Goal: Navigation & Orientation: Find specific page/section

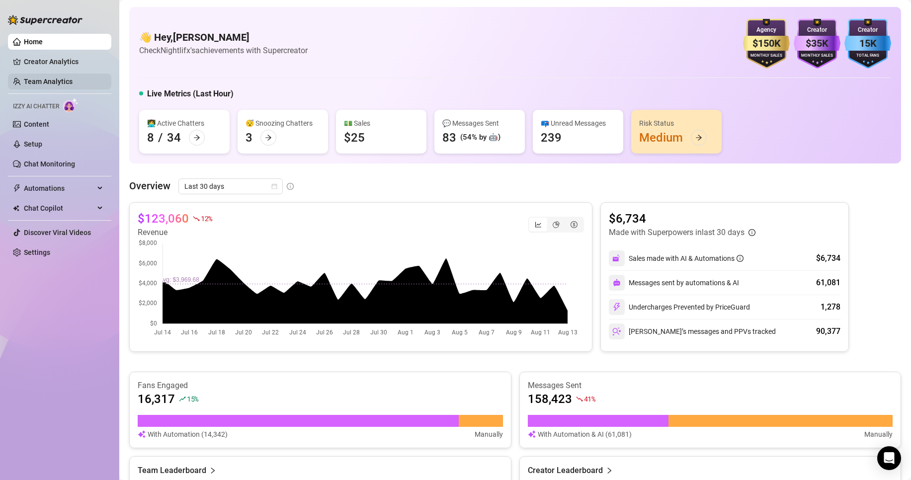
click at [64, 84] on link "Team Analytics" at bounding box center [48, 82] width 49 height 8
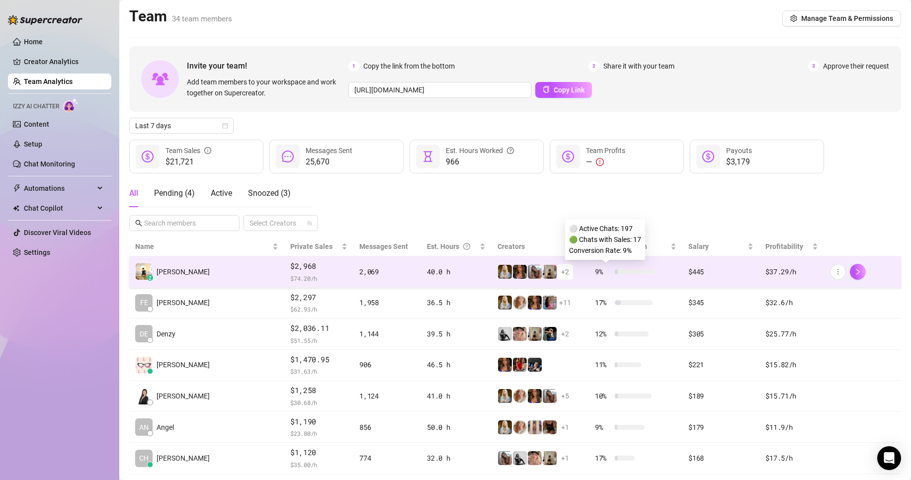
click at [631, 275] on div "9 %" at bounding box center [625, 271] width 61 height 11
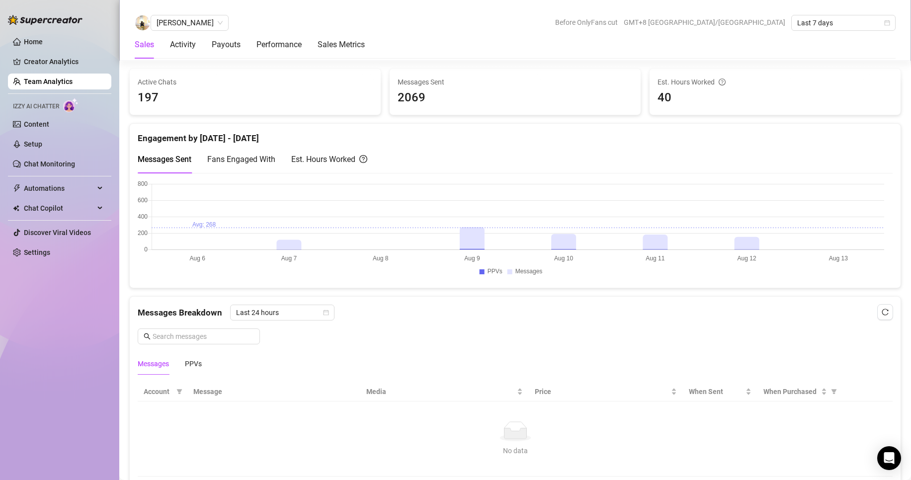
scroll to position [398, 0]
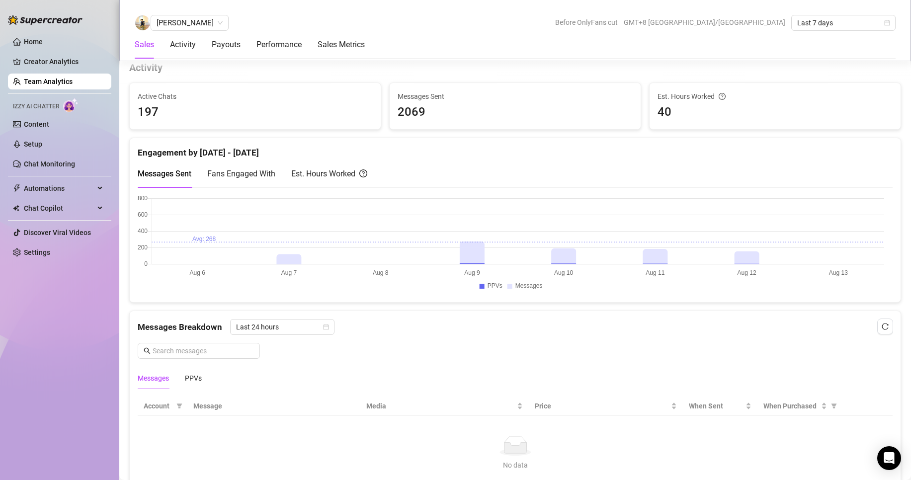
click at [48, 82] on link "Team Analytics" at bounding box center [48, 82] width 49 height 8
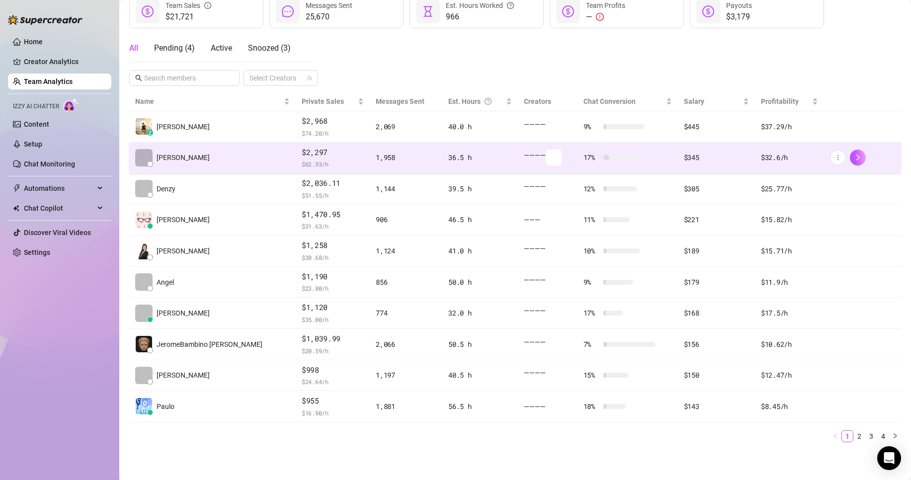
scroll to position [145, 0]
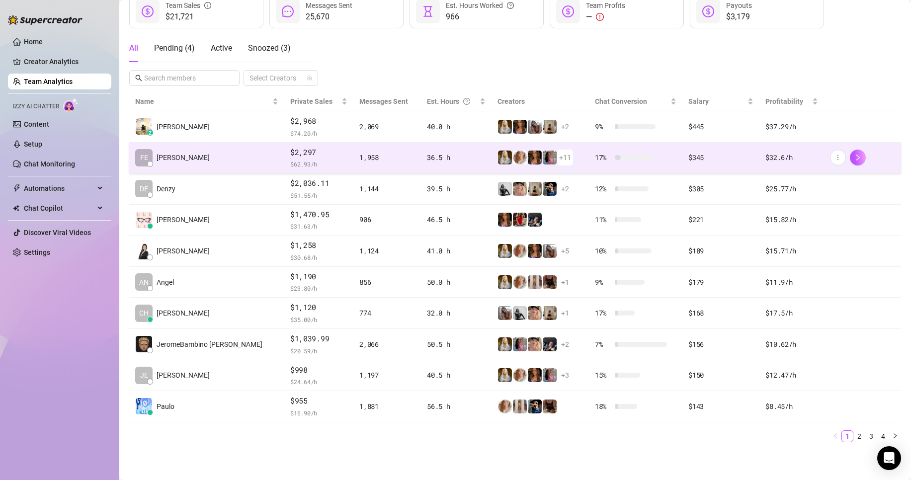
click at [211, 165] on td "FE [PERSON_NAME]" at bounding box center [206, 158] width 155 height 31
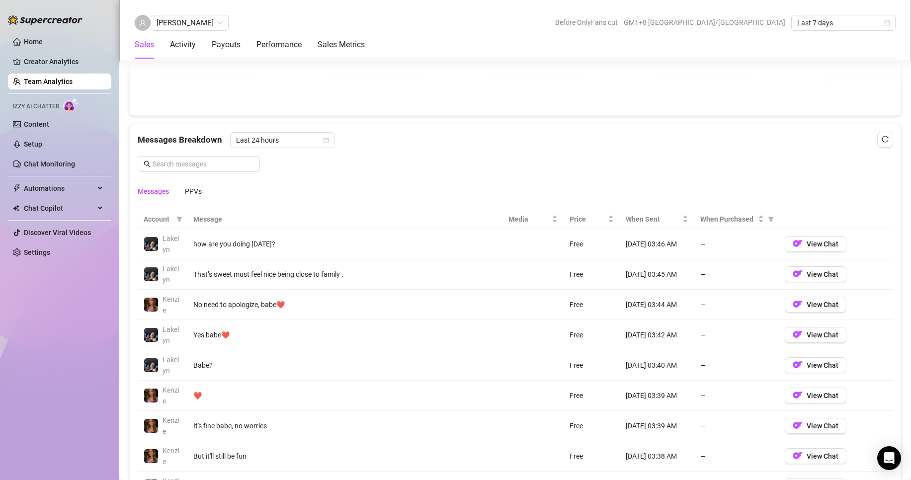
scroll to position [734, 0]
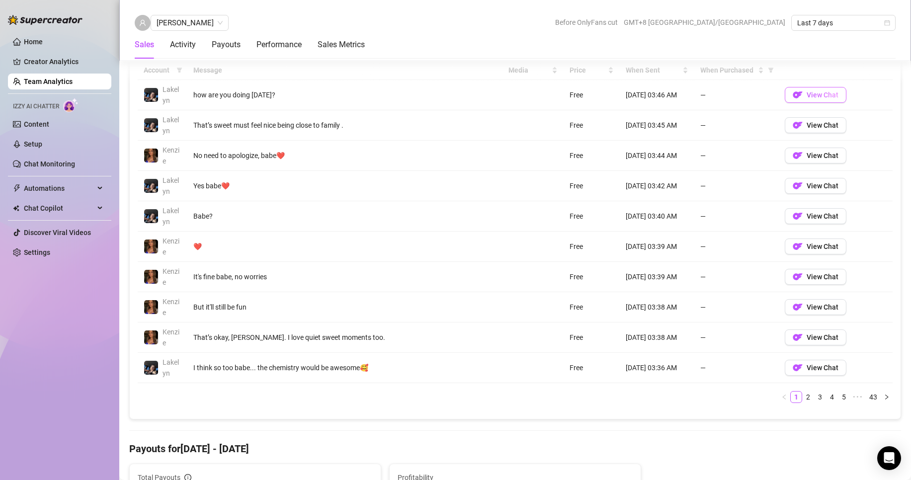
click at [807, 95] on span "View Chat" at bounding box center [823, 95] width 32 height 8
